Goal: Task Accomplishment & Management: Manage account settings

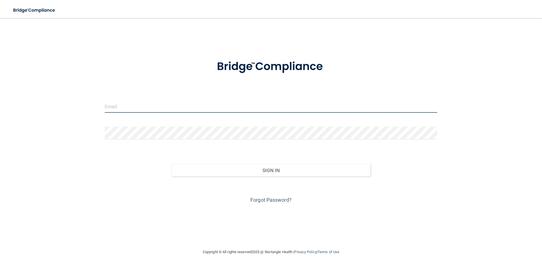
click at [152, 108] on input "email" at bounding box center [271, 106] width 333 height 13
type input "[EMAIL_ADDRESS][DOMAIN_NAME]"
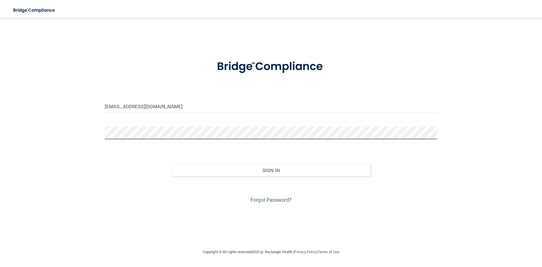
click at [171, 164] on button "Sign In" at bounding box center [271, 170] width 200 height 12
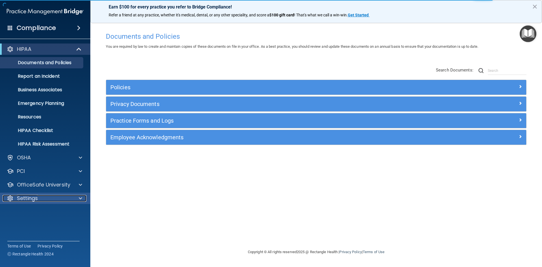
click at [33, 200] on p "Settings" at bounding box center [27, 198] width 21 height 7
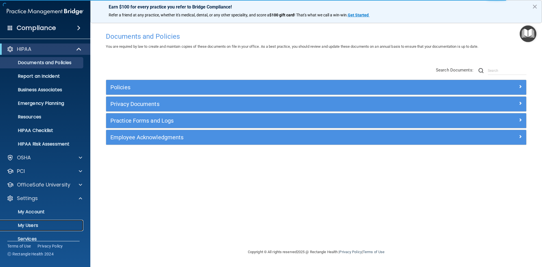
click at [31, 224] on p "My Users" at bounding box center [42, 226] width 77 height 6
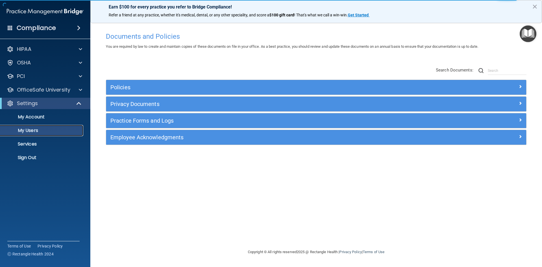
select select "20"
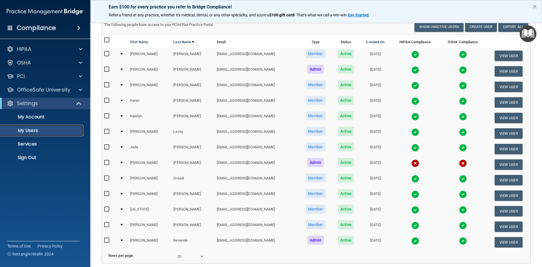
scroll to position [28, 0]
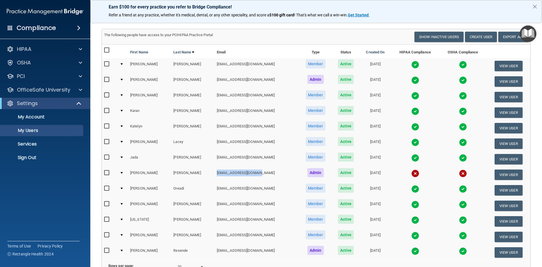
drag, startPoint x: 198, startPoint y: 173, endPoint x: 243, endPoint y: 178, distance: 45.7
click at [243, 178] on td "[EMAIL_ADDRESS][DOMAIN_NAME]" at bounding box center [257, 175] width 85 height 16
click at [243, 177] on td "[EMAIL_ADDRESS][DOMAIN_NAME]" at bounding box center [257, 175] width 85 height 16
click at [508, 174] on button "View User" at bounding box center [509, 174] width 28 height 10
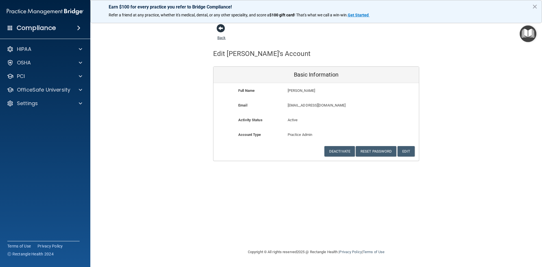
click at [221, 30] on span at bounding box center [221, 28] width 8 height 8
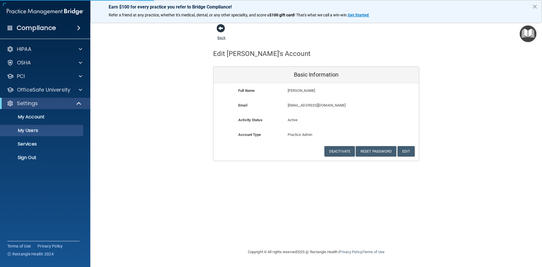
select select "20"
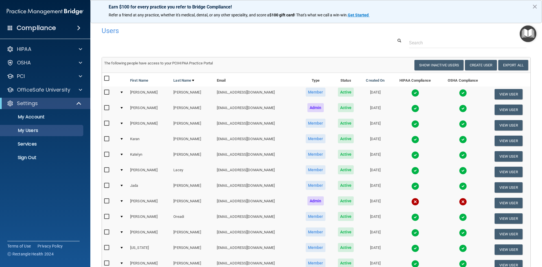
scroll to position [28, 0]
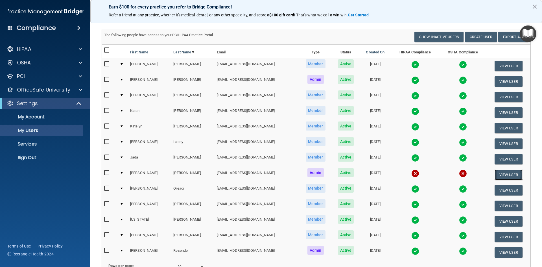
click at [510, 176] on button "View User" at bounding box center [509, 174] width 28 height 10
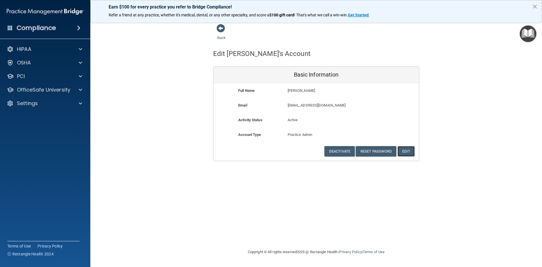
click at [408, 152] on button "Edit" at bounding box center [406, 151] width 17 height 10
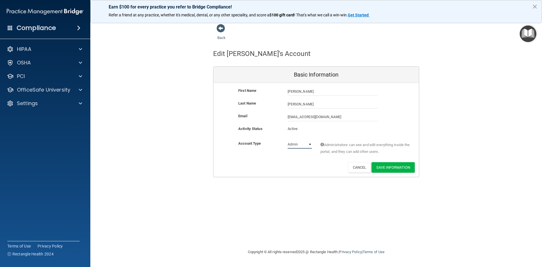
click at [311, 145] on select "Admin Member" at bounding box center [300, 144] width 24 height 8
select select "practice_member"
click at [288, 140] on select "Admin Member" at bounding box center [300, 144] width 24 height 8
click at [399, 166] on button "Save Information" at bounding box center [393, 167] width 43 height 10
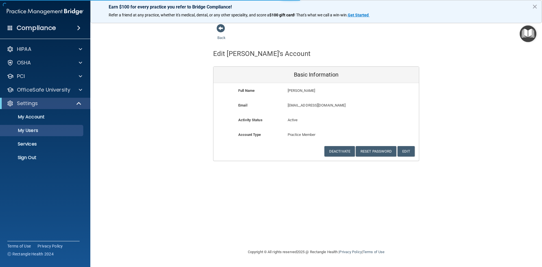
select select "20"
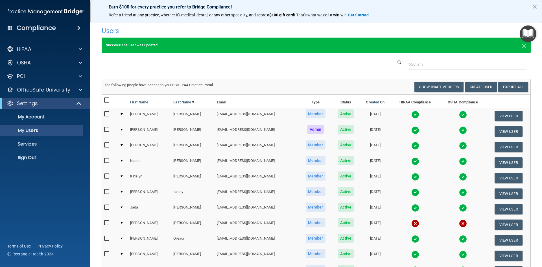
scroll to position [28, 0]
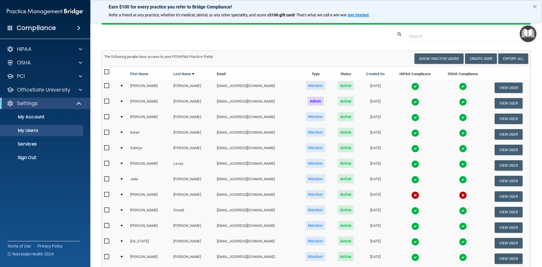
click at [368, 196] on td "[DATE]" at bounding box center [375, 197] width 31 height 16
click at [221, 193] on td "[EMAIL_ADDRESS][DOMAIN_NAME]" at bounding box center [257, 197] width 85 height 16
click at [104, 193] on td at bounding box center [110, 197] width 16 height 16
click at [106, 193] on input "checkbox" at bounding box center [107, 194] width 6 height 5
checkbox input "true"
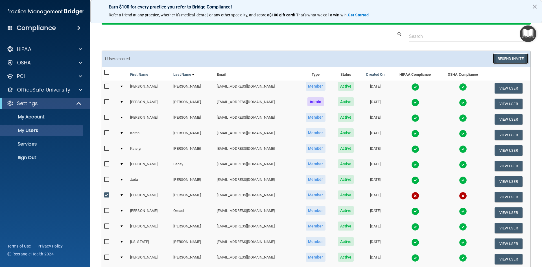
click at [507, 61] on button "Resend Invite" at bounding box center [510, 58] width 35 height 10
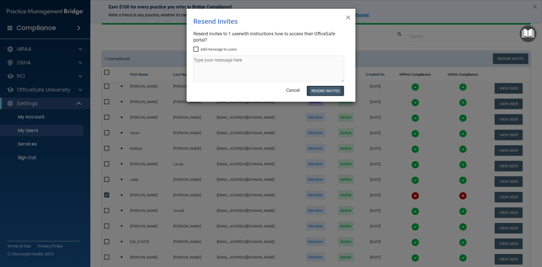
click at [334, 91] on button "Resend Invites" at bounding box center [326, 91] width 38 height 10
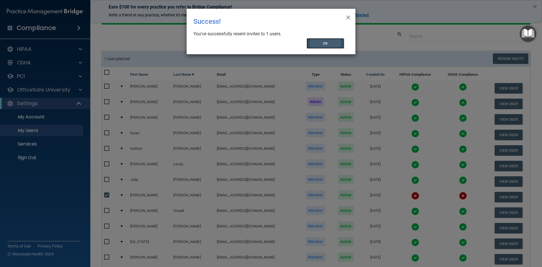
click at [325, 39] on button "OK" at bounding box center [326, 43] width 38 height 10
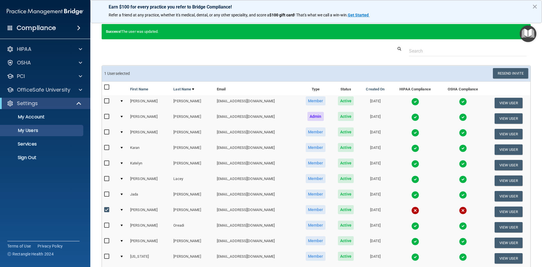
scroll to position [0, 0]
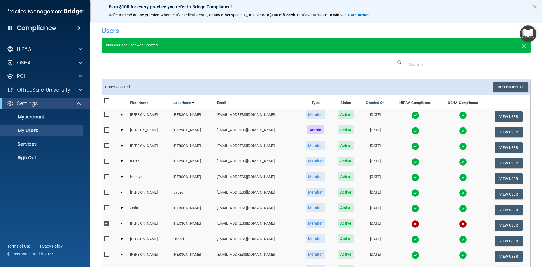
click at [535, 6] on button "×" at bounding box center [534, 6] width 5 height 9
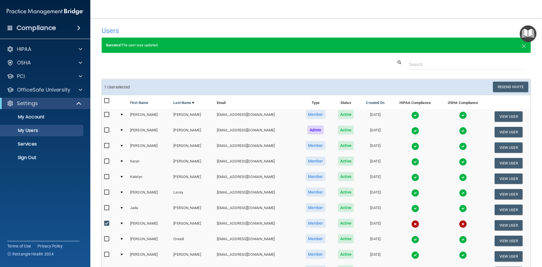
click at [29, 29] on h4 "Compliance" at bounding box center [36, 28] width 39 height 8
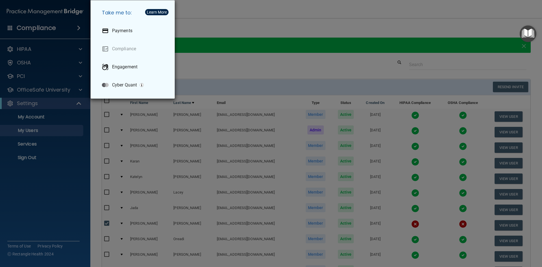
click at [191, 33] on div "Take me to: Payments Compliance Engagement Cyber Quant" at bounding box center [271, 133] width 542 height 267
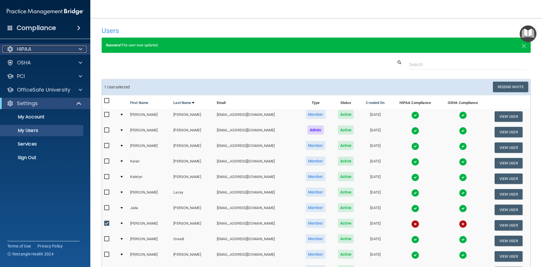
click at [30, 51] on p "HIPAA" at bounding box center [24, 49] width 14 height 7
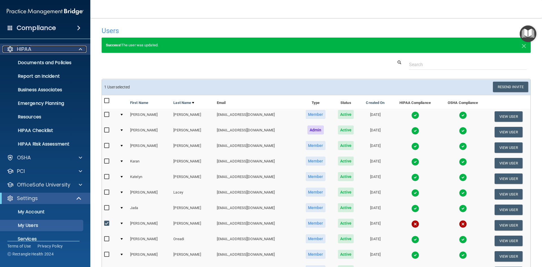
click at [30, 51] on p "HIPAA" at bounding box center [24, 49] width 14 height 7
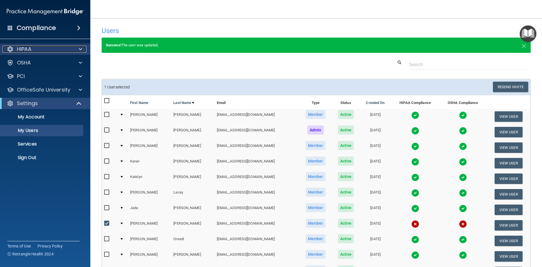
click at [34, 49] on div "HIPAA" at bounding box center [38, 49] width 70 height 7
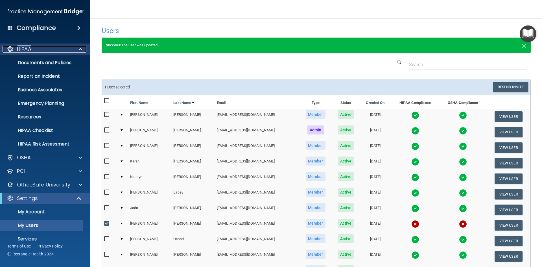
click at [34, 49] on div "HIPAA" at bounding box center [38, 49] width 70 height 7
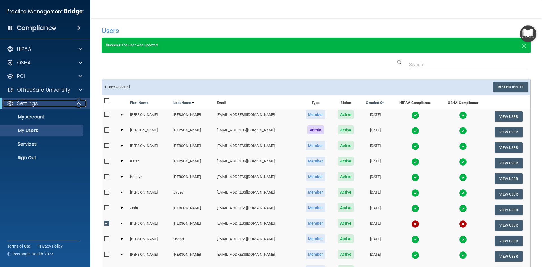
click at [30, 102] on p "Settings" at bounding box center [27, 103] width 21 height 7
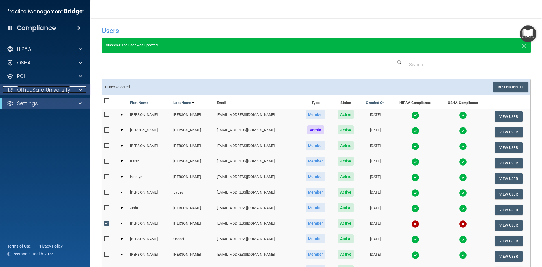
click at [38, 88] on p "OfficeSafe University" at bounding box center [43, 89] width 53 height 7
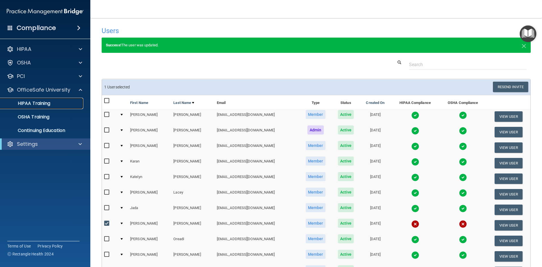
click at [38, 104] on p "HIPAA Training" at bounding box center [27, 104] width 47 height 6
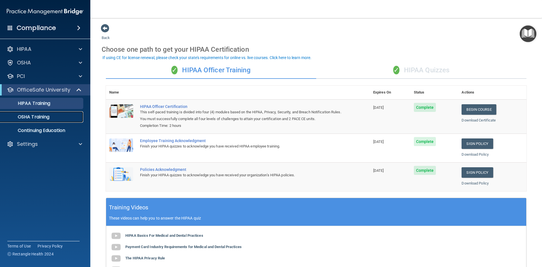
click at [42, 117] on p "OSHA Training" at bounding box center [27, 117] width 46 height 6
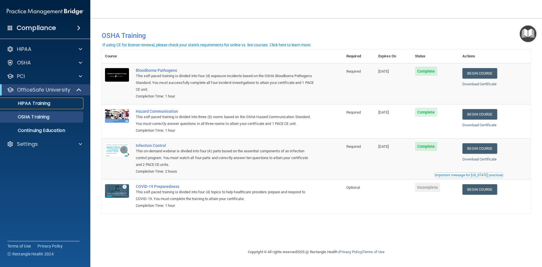
click at [59, 101] on div "HIPAA Training" at bounding box center [42, 104] width 77 height 6
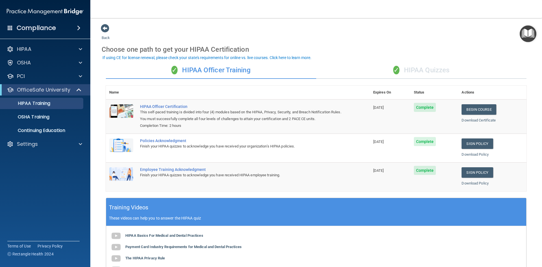
click at [432, 74] on div "✓ HIPAA Quizzes" at bounding box center [421, 70] width 210 height 17
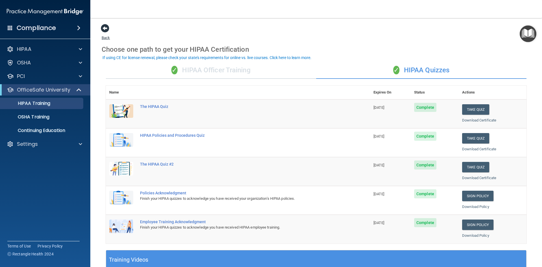
click at [106, 30] on span at bounding box center [105, 28] width 8 height 8
